Goal: Check status: Check status

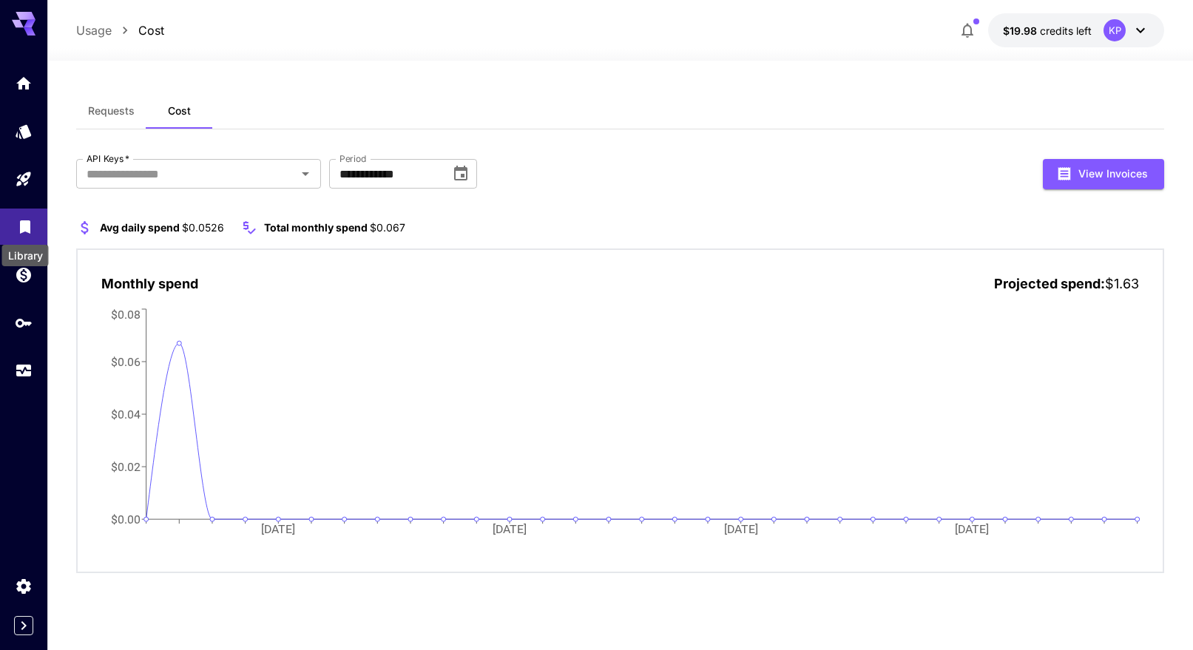
click at [24, 228] on icon "Library" at bounding box center [25, 222] width 10 height 13
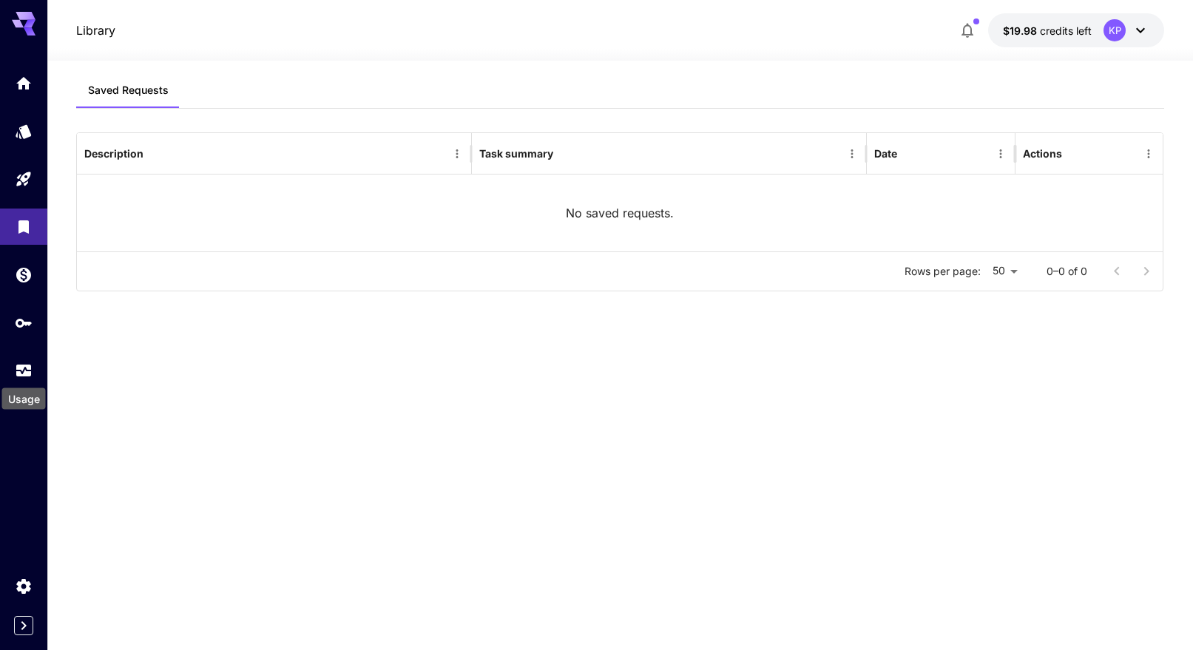
click at [27, 382] on div "Usage" at bounding box center [24, 394] width 47 height 33
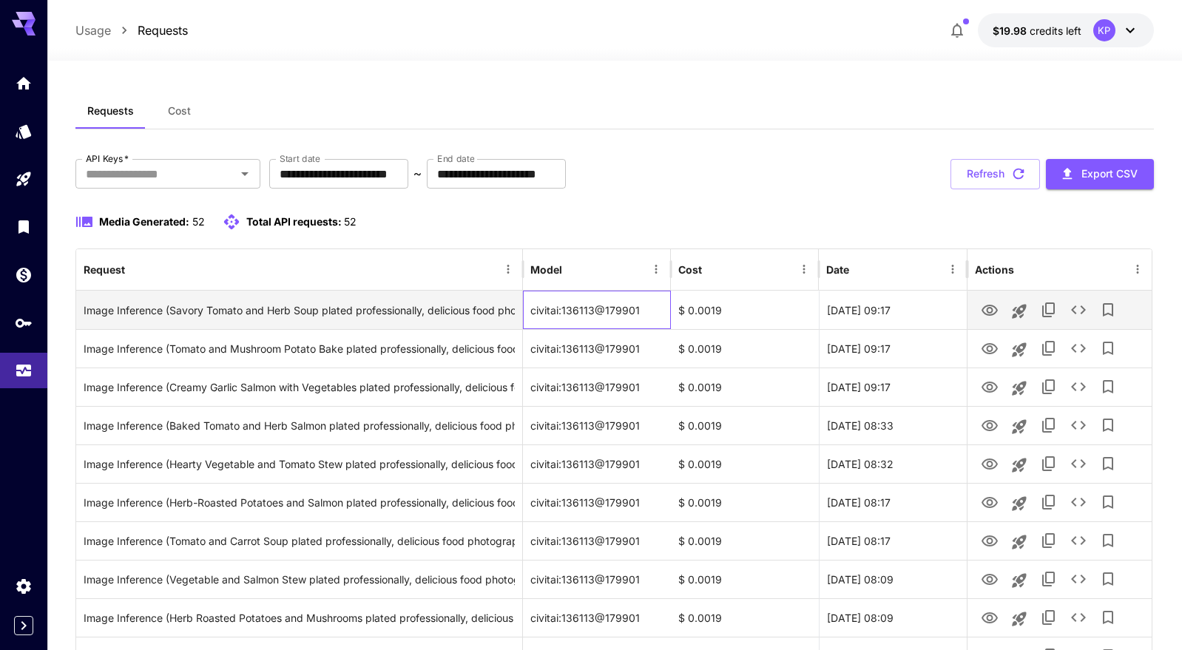
click at [590, 312] on div "civitai:136113@179901" at bounding box center [597, 310] width 148 height 38
click at [589, 312] on div "civitai:136113@179901" at bounding box center [597, 310] width 148 height 38
click at [589, 311] on div "civitai:136113@179901" at bounding box center [597, 310] width 148 height 38
drag, startPoint x: 645, startPoint y: 310, endPoint x: 524, endPoint y: 319, distance: 121.6
click at [524, 319] on div "civitai:136113@179901" at bounding box center [597, 310] width 148 height 38
